Goal: Use online tool/utility: Utilize a website feature to perform a specific function

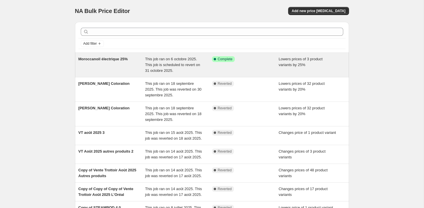
click at [120, 60] on span "Moroccanoil électrique 25%" at bounding box center [102, 59] width 49 height 4
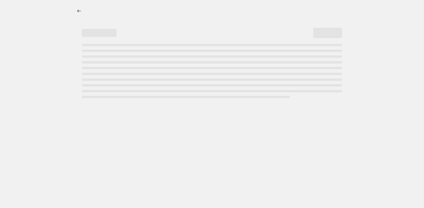
select select "percentage"
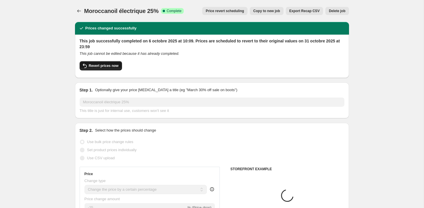
select select "vendor"
select select "product_type"
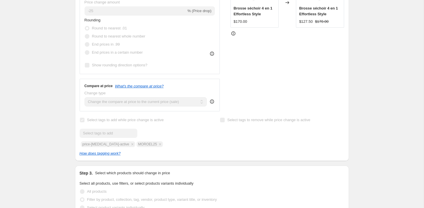
scroll to position [271, 0]
